Goal: Check status: Check status

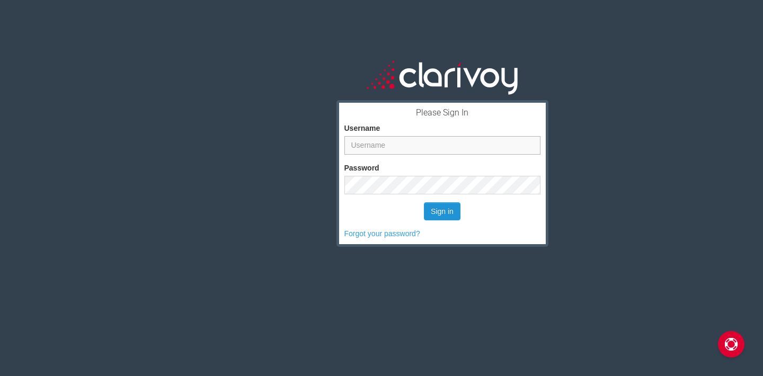
type input "twalker"
click at [428, 209] on button "Sign in" at bounding box center [442, 211] width 37 height 18
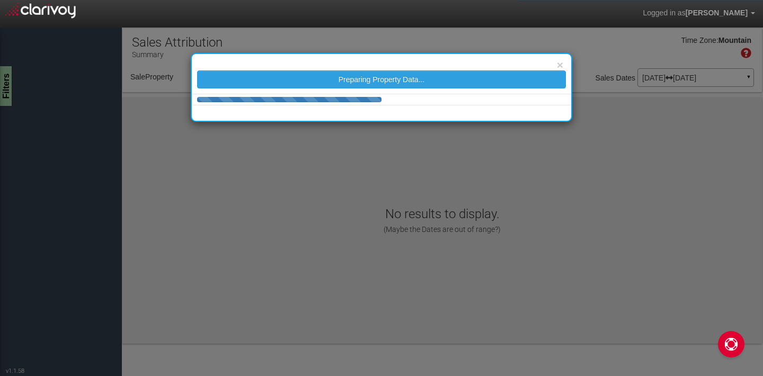
select select "object:37"
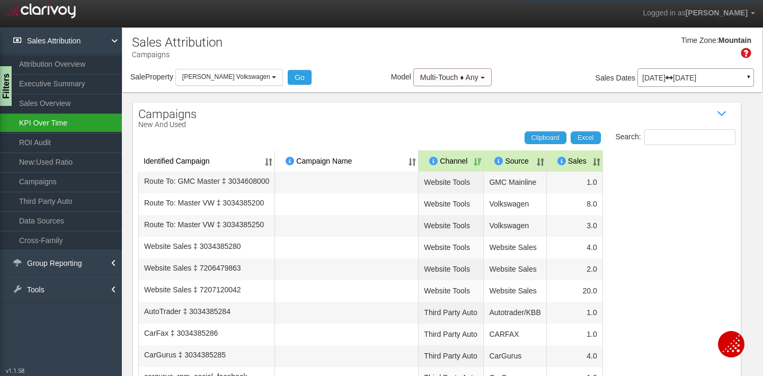
click at [39, 123] on link "KPI Over Time" at bounding box center [61, 122] width 122 height 19
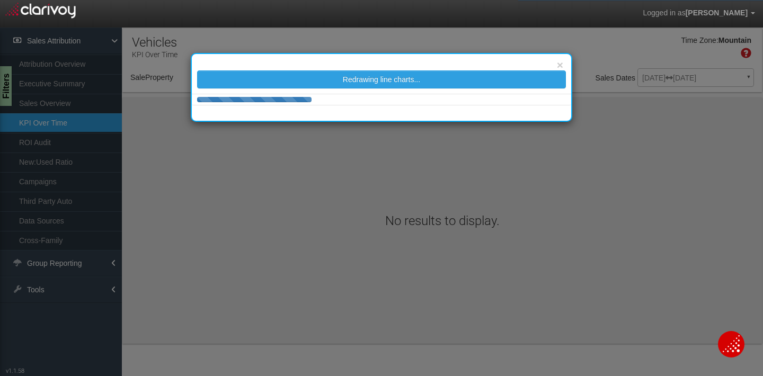
select select "object:238"
